Goal: Task Accomplishment & Management: Complete application form

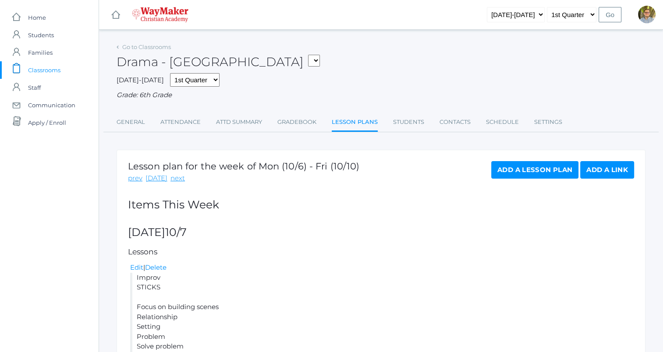
click at [56, 70] on span "Classrooms" at bounding box center [44, 70] width 32 height 18
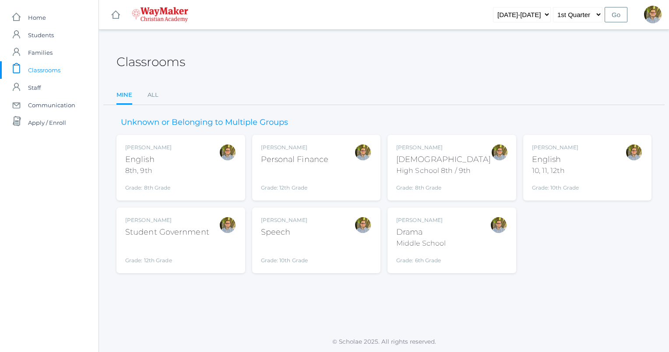
click at [452, 176] on div "[PERSON_NAME] Bible High School 8th / 9th Grade: 8th Grade HSBIBLE" at bounding box center [443, 168] width 95 height 48
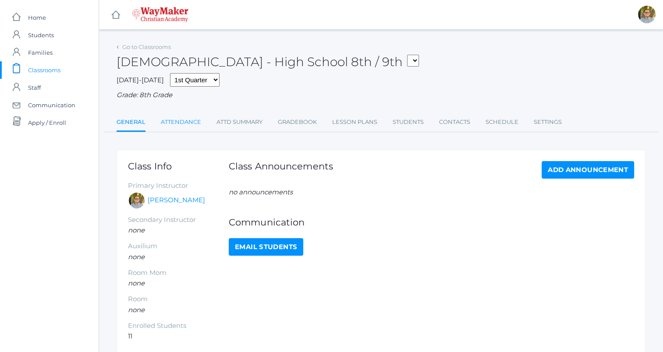
click at [170, 120] on link "Attendance" at bounding box center [181, 122] width 40 height 18
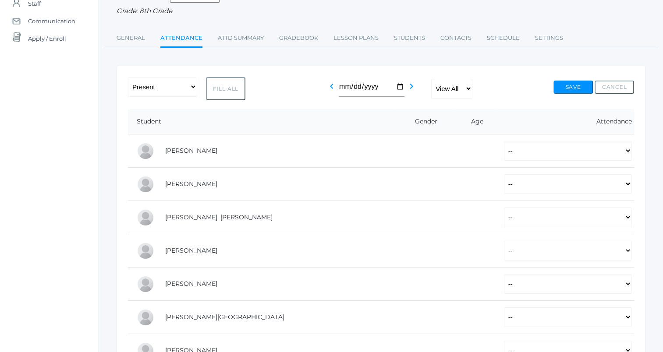
scroll to position [87, 0]
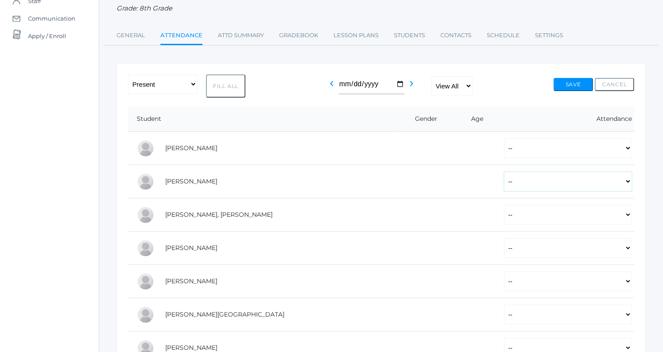
click at [520, 178] on select "-- Present Tardy Excused Tardy Unexcused Absent Excused Absent Unexcused" at bounding box center [568, 182] width 128 height 20
select select "P"
click at [504, 172] on select "-- Present Tardy Excused Tardy Unexcused Absent Excused Absent Unexcused" at bounding box center [568, 182] width 128 height 20
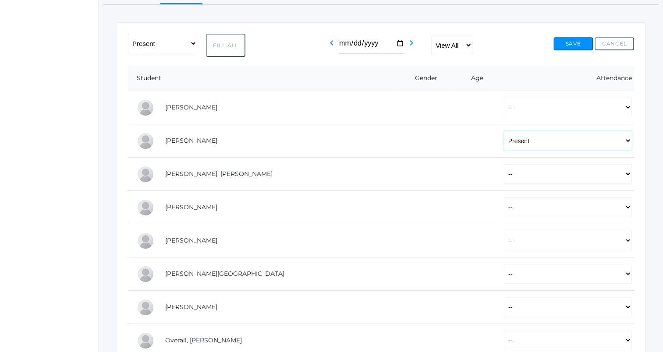
scroll to position [128, 0]
click at [504, 207] on select "-- Present Tardy Excused Tardy Unexcused Absent Excused Absent Unexcused" at bounding box center [568, 207] width 128 height 20
select select "P"
click at [504, 197] on select "-- Present Tardy Excused Tardy Unexcused Absent Excused Absent Unexcused" at bounding box center [568, 207] width 128 height 20
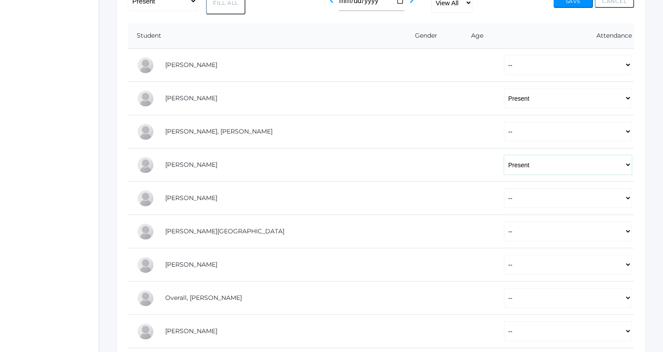
scroll to position [171, 0]
click at [504, 194] on select "-- Present Tardy Excused Tardy Unexcused Absent Excused Absent Unexcused" at bounding box center [568, 197] width 128 height 20
select select "P"
click at [504, 187] on select "-- Present Tardy Excused Tardy Unexcused Absent Excused Absent Unexcused" at bounding box center [568, 197] width 128 height 20
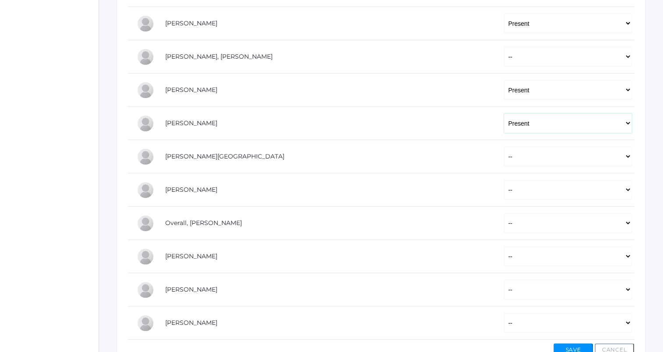
scroll to position [300, 0]
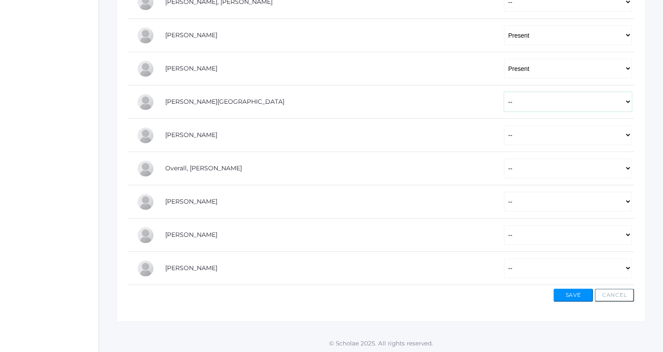
click at [504, 106] on select "-- Present Tardy Excused Tardy Unexcused Absent Excused Absent Unexcused" at bounding box center [568, 102] width 128 height 20
select select "P"
click at [504, 92] on select "-- Present Tardy Excused Tardy Unexcused Absent Excused Absent Unexcused" at bounding box center [568, 102] width 128 height 20
click at [506, 170] on select "-- Present Tardy Excused Tardy Unexcused Absent Excused Absent Unexcused" at bounding box center [568, 169] width 128 height 20
select select "P"
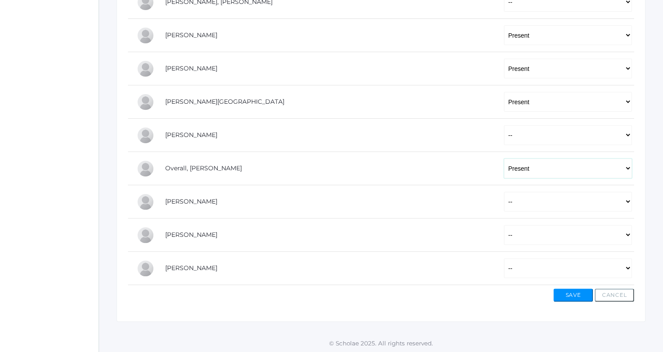
click at [504, 159] on select "-- Present Tardy Excused Tardy Unexcused Absent Excused Absent Unexcused" at bounding box center [568, 169] width 128 height 20
click at [504, 198] on select "-- Present Tardy Excused Tardy Unexcused Absent Excused Absent Unexcused" at bounding box center [568, 202] width 128 height 20
select select "P"
click at [504, 192] on select "-- Present Tardy Excused Tardy Unexcused Absent Excused Absent Unexcused" at bounding box center [568, 202] width 128 height 20
click at [504, 241] on select "-- Present Tardy Excused Tardy Unexcused Absent Excused Absent Unexcused" at bounding box center [568, 235] width 128 height 20
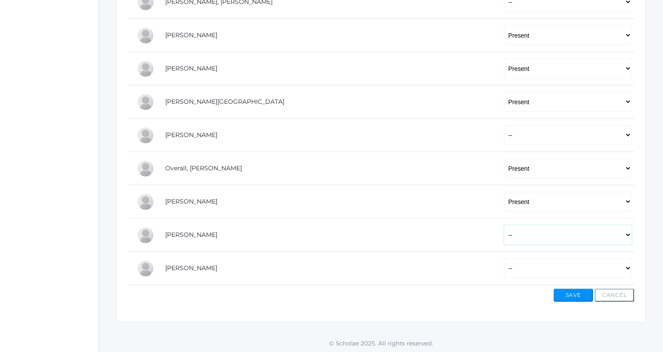
select select "P"
click at [504, 225] on select "-- Present Tardy Excused Tardy Unexcused Absent Excused Absent Unexcused" at bounding box center [568, 235] width 128 height 20
click at [504, 266] on select "-- Present Tardy Excused Tardy Unexcused Absent Excused Absent Unexcused" at bounding box center [568, 268] width 128 height 20
select select "P"
click at [504, 258] on select "-- Present Tardy Excused Tardy Unexcused Absent Excused Absent Unexcused" at bounding box center [568, 268] width 128 height 20
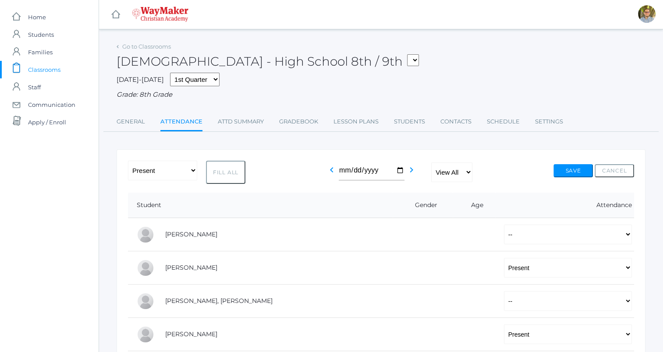
scroll to position [0, 0]
click at [559, 171] on button "Save" at bounding box center [572, 171] width 39 height 13
